Goal: Check status: Check status

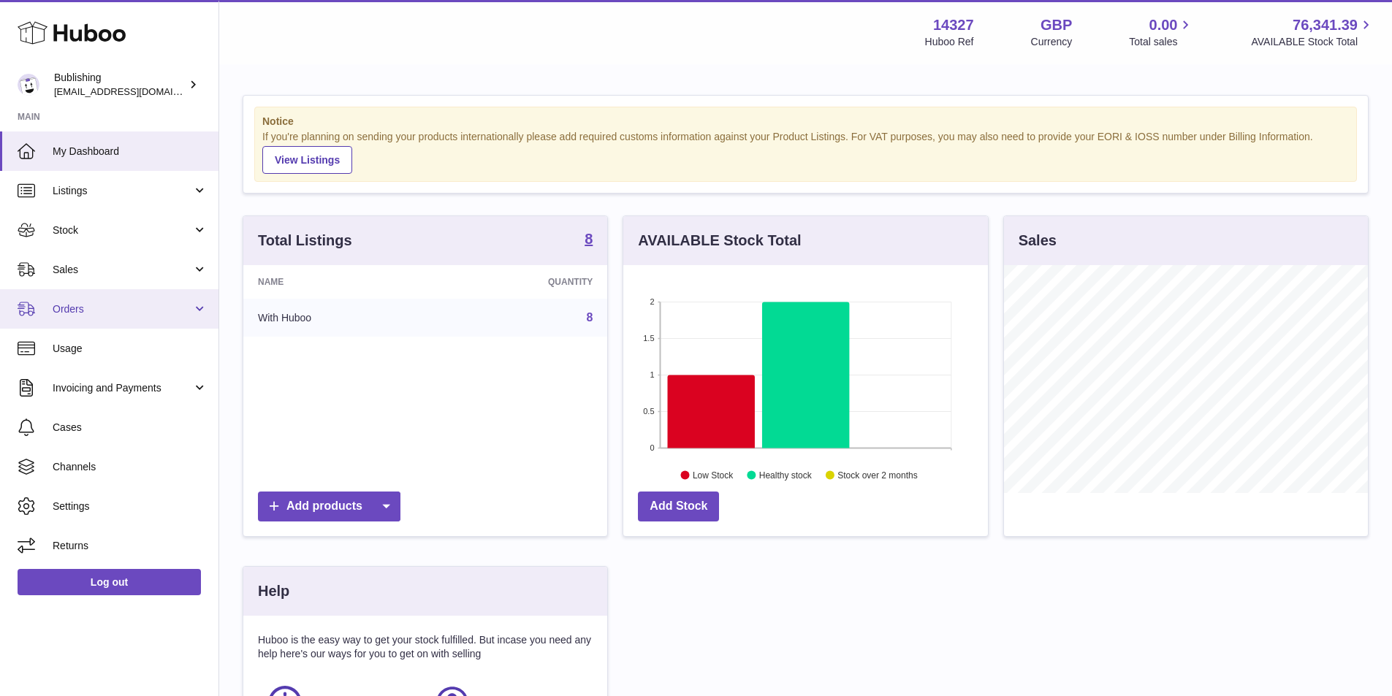
scroll to position [228, 368]
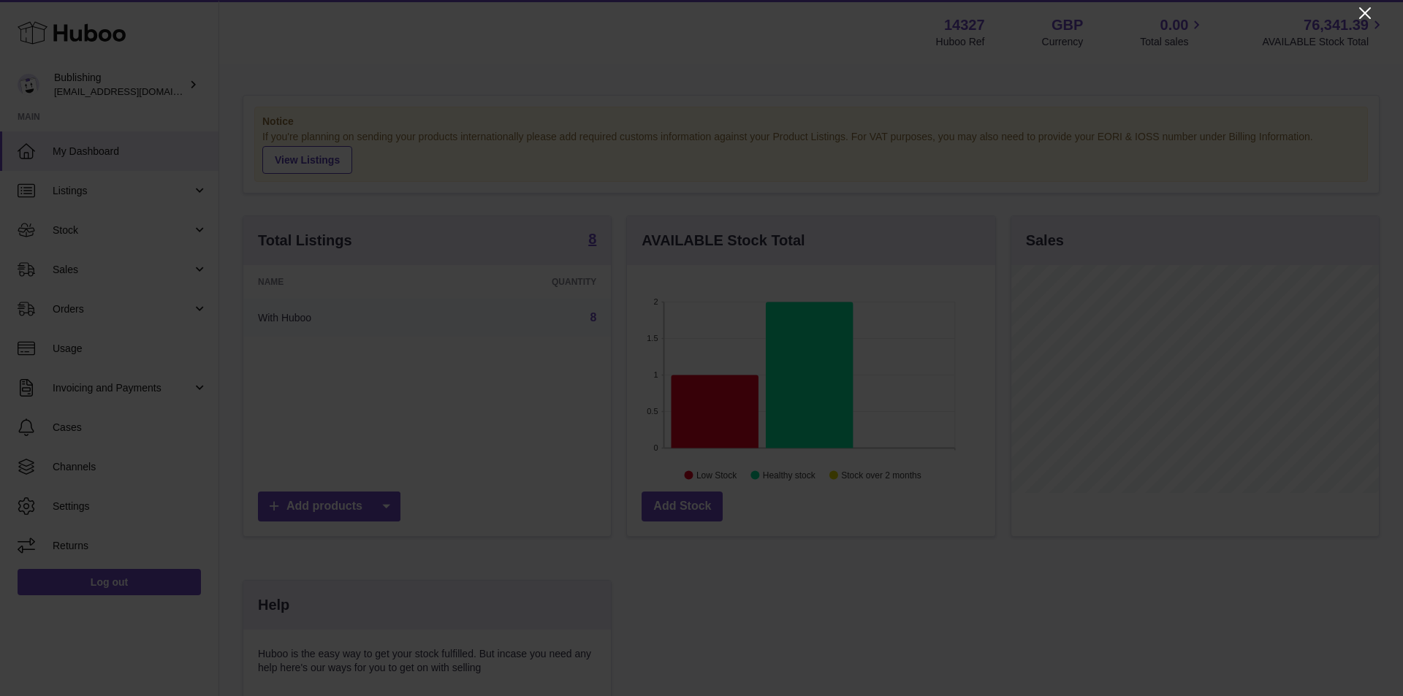
click at [1361, 21] on icon "Close" at bounding box center [1365, 13] width 18 height 18
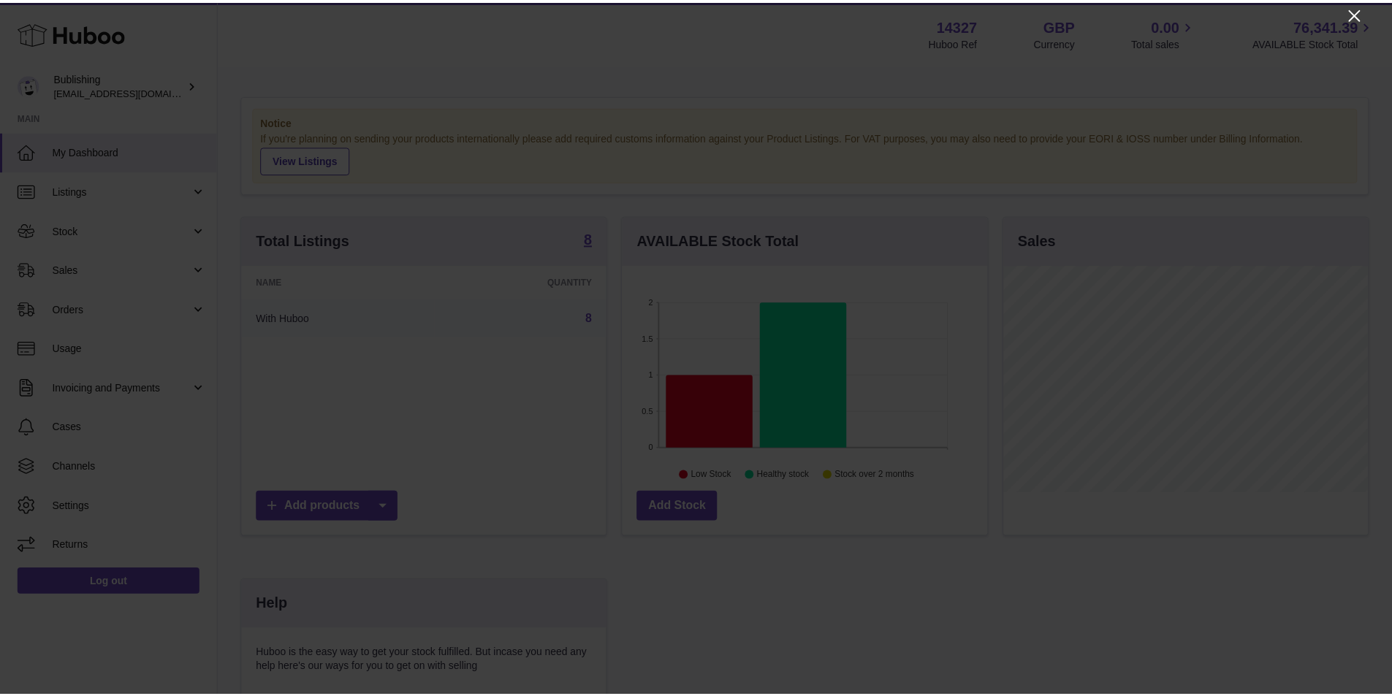
scroll to position [730469, 730333]
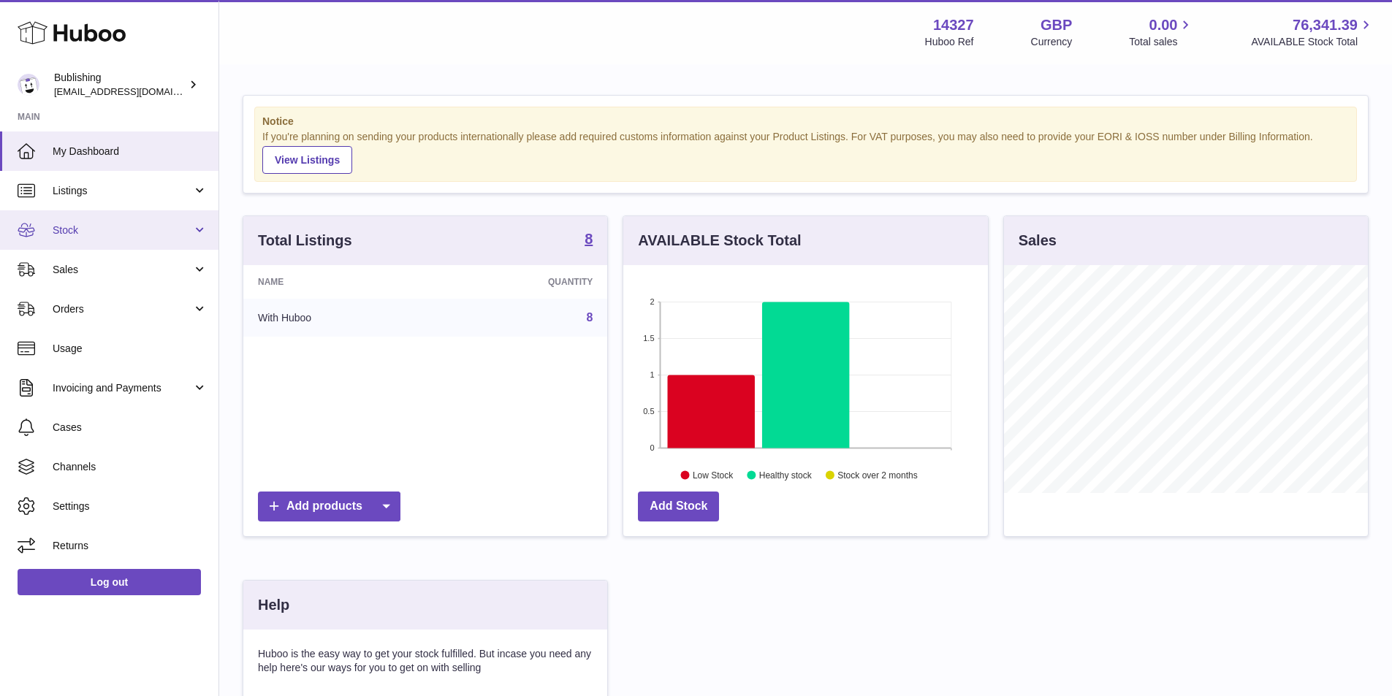
click at [196, 243] on link "Stock" at bounding box center [109, 229] width 218 height 39
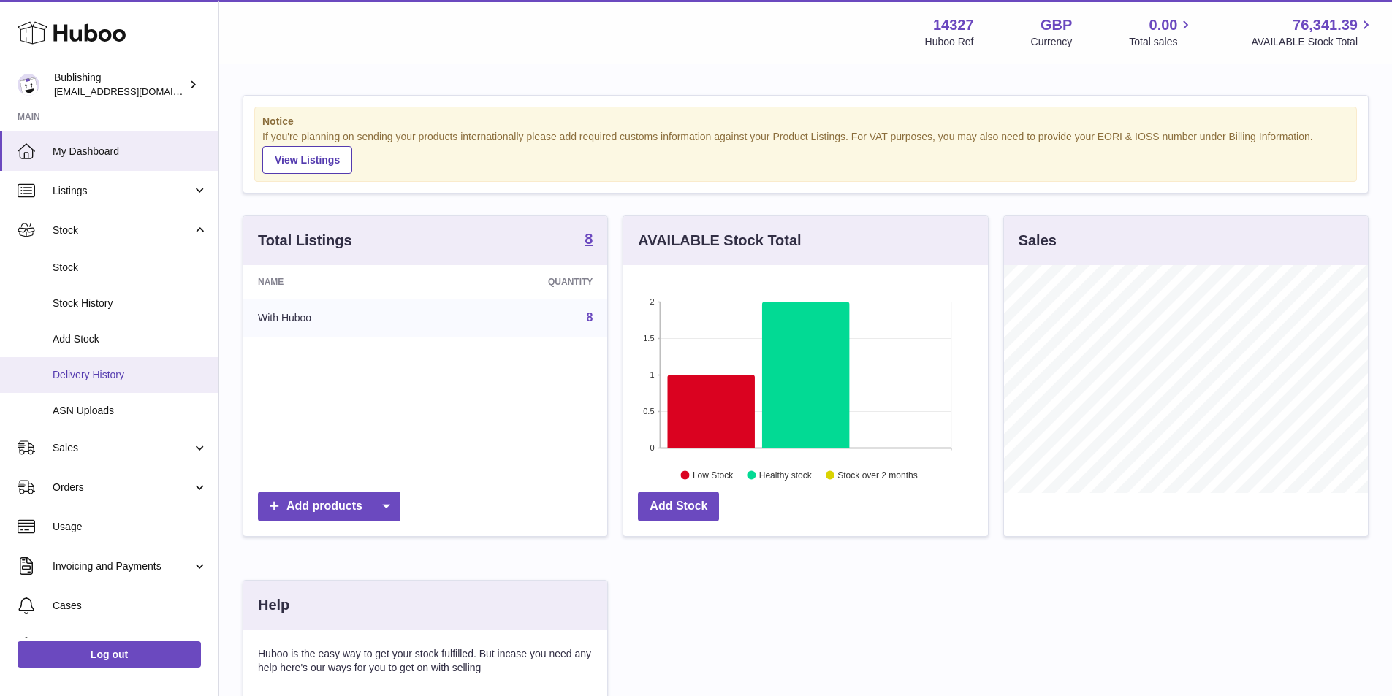
click at [97, 374] on span "Delivery History" at bounding box center [130, 375] width 155 height 14
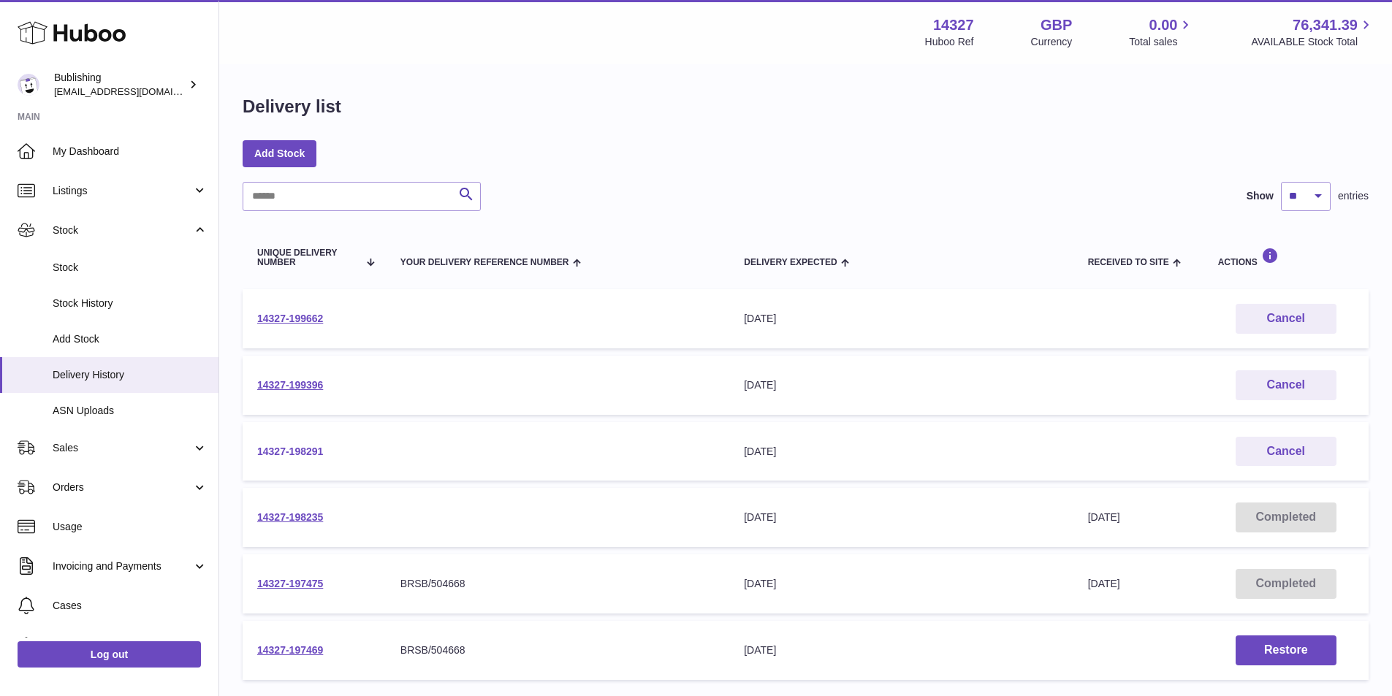
click at [305, 449] on link "14327-198291" at bounding box center [290, 452] width 66 height 12
